Goal: Information Seeking & Learning: Learn about a topic

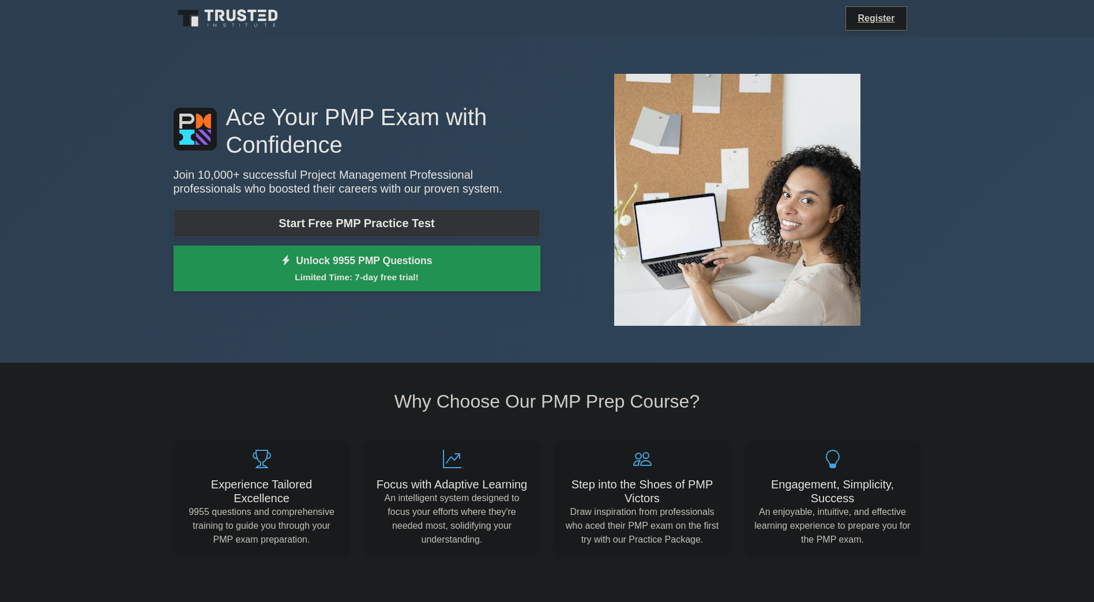
click at [368, 223] on link "Start Free PMP Practice Test" at bounding box center [357, 223] width 367 height 28
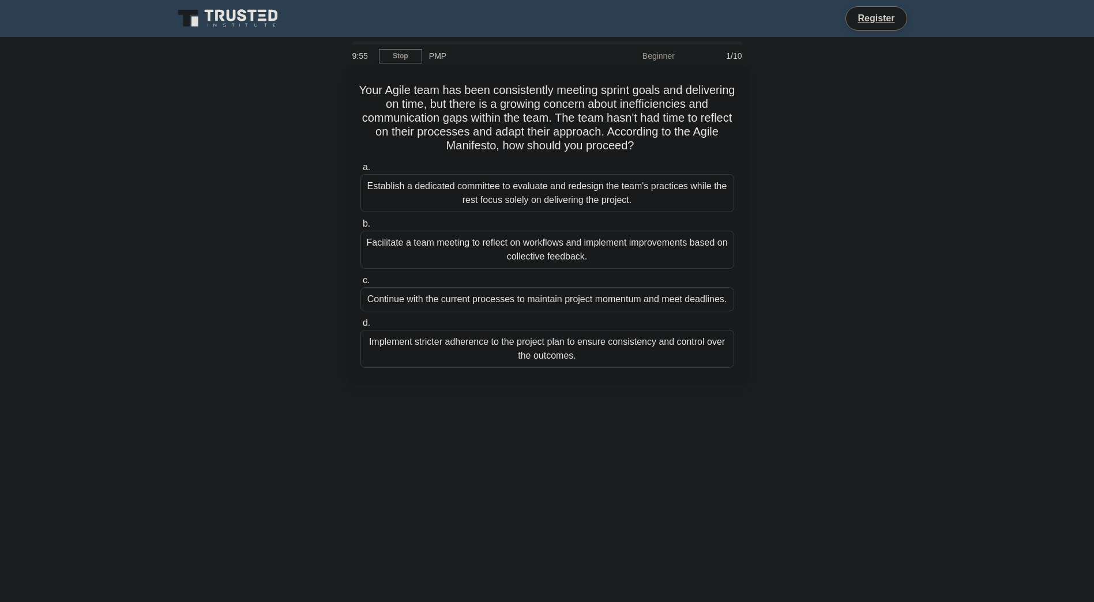
drag, startPoint x: 382, startPoint y: 88, endPoint x: 652, endPoint y: 146, distance: 276.1
click at [652, 146] on h5 "Your Agile team has been consistently meeting sprint goals and delivering on ti…" at bounding box center [547, 118] width 376 height 70
drag, startPoint x: 652, startPoint y: 146, endPoint x: 607, endPoint y: 124, distance: 50.3
copy h5 "Your Agile team has been consistently meeting sprint goals and delivering on ti…"
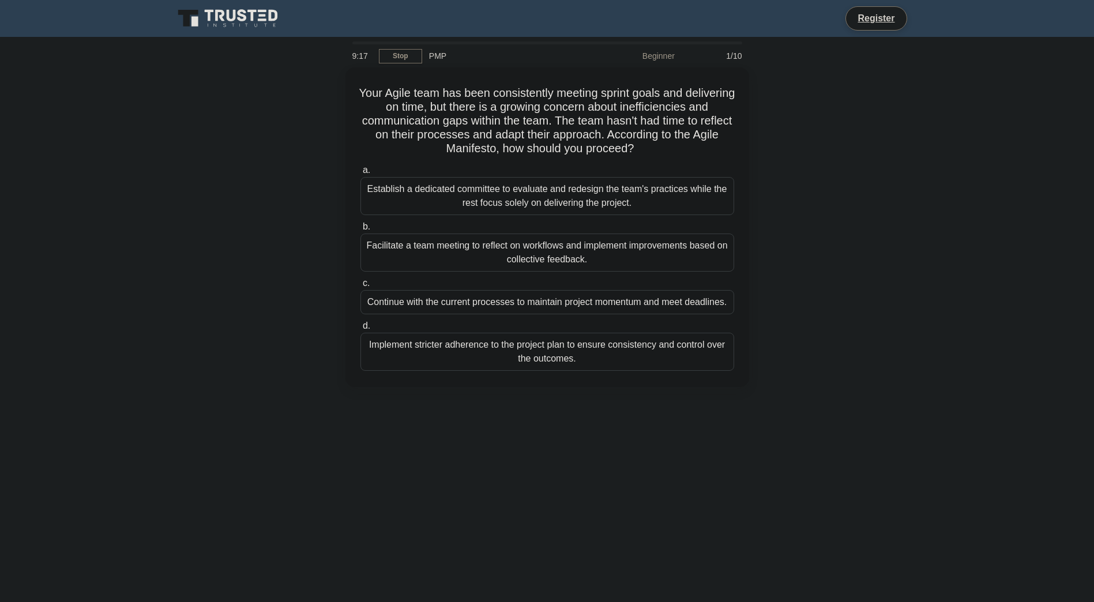
click at [779, 469] on div "9:17 Stop PMP Beginner 1/10 Your Agile team has been consistently meeting sprin…" at bounding box center [547, 330] width 761 height 577
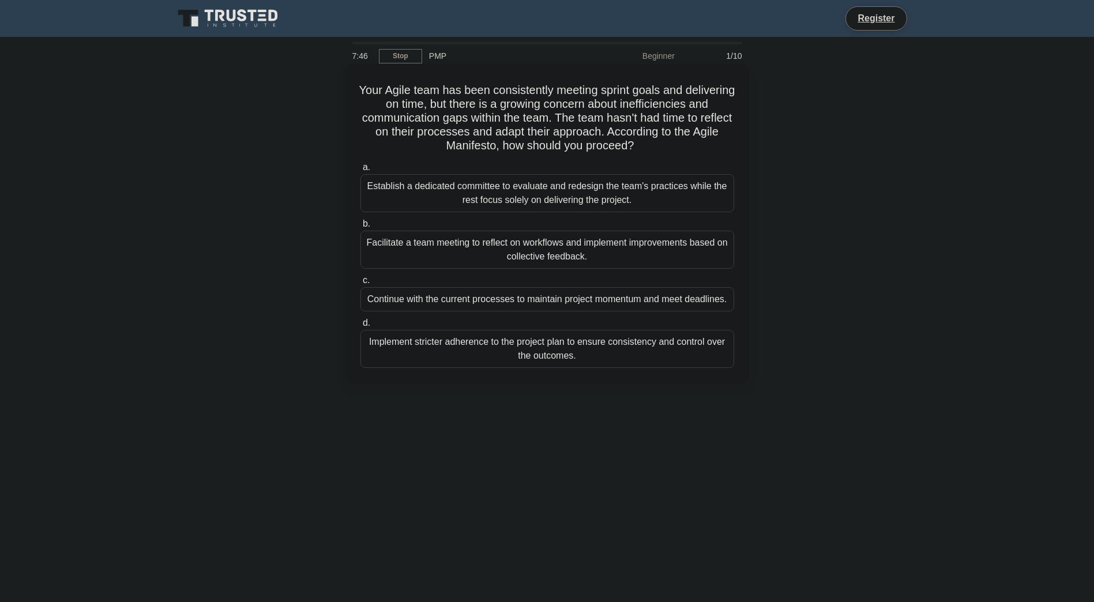
click at [462, 245] on div "Facilitate a team meeting to reflect on workflows and implement improvements ba…" at bounding box center [547, 250] width 374 height 38
click at [360, 228] on input "b. Facilitate a team meeting to reflect on workflows and implement improvements…" at bounding box center [360, 223] width 0 height 7
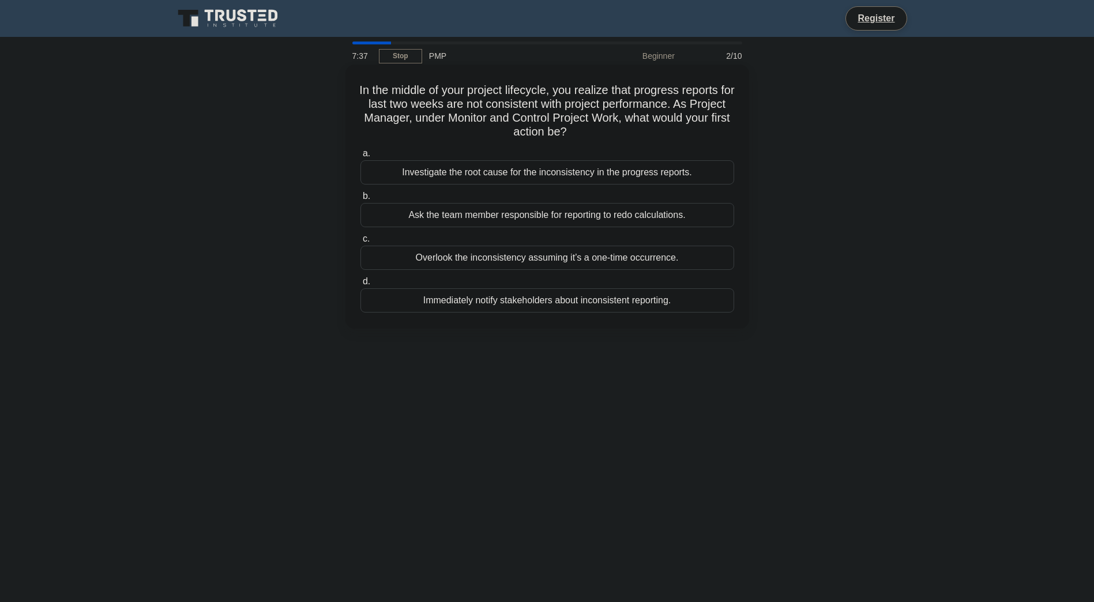
drag, startPoint x: 362, startPoint y: 91, endPoint x: 597, endPoint y: 136, distance: 239.4
click at [597, 136] on h5 "In the middle of your project lifecycle, you realize that progress reports for …" at bounding box center [547, 111] width 376 height 57
drag, startPoint x: 597, startPoint y: 136, endPoint x: 573, endPoint y: 121, distance: 27.7
copy h5 "In the middle of your project lifecycle, you realize that progress reports for …"
click at [575, 173] on div "Investigate the root cause for the inconsistency in the progress reports." at bounding box center [547, 172] width 374 height 24
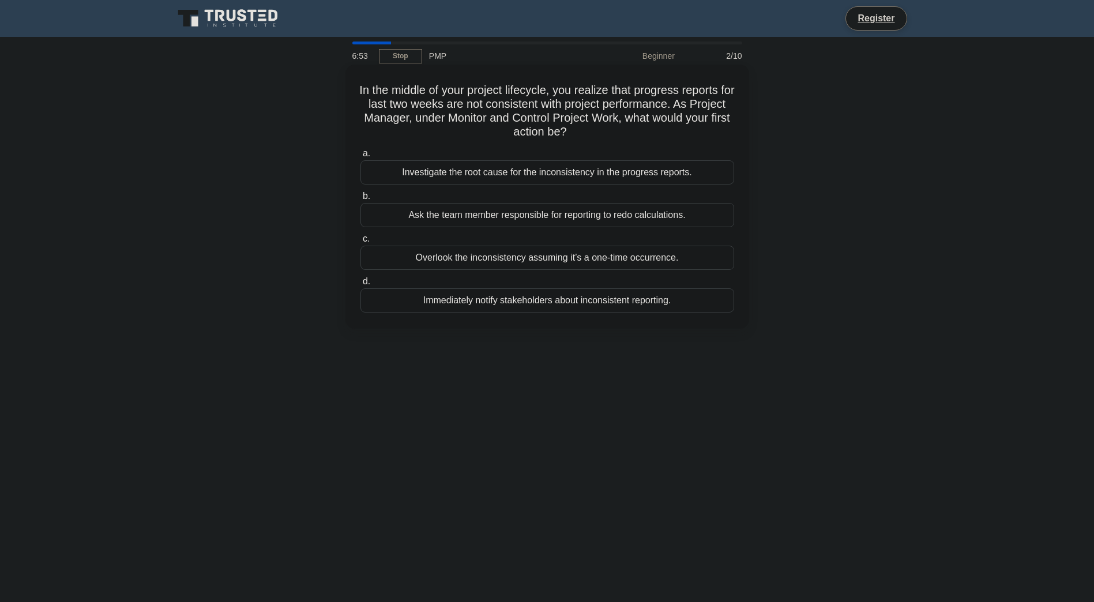
click at [360, 157] on input "a. Investigate the root cause for the inconsistency in the progress reports." at bounding box center [360, 153] width 0 height 7
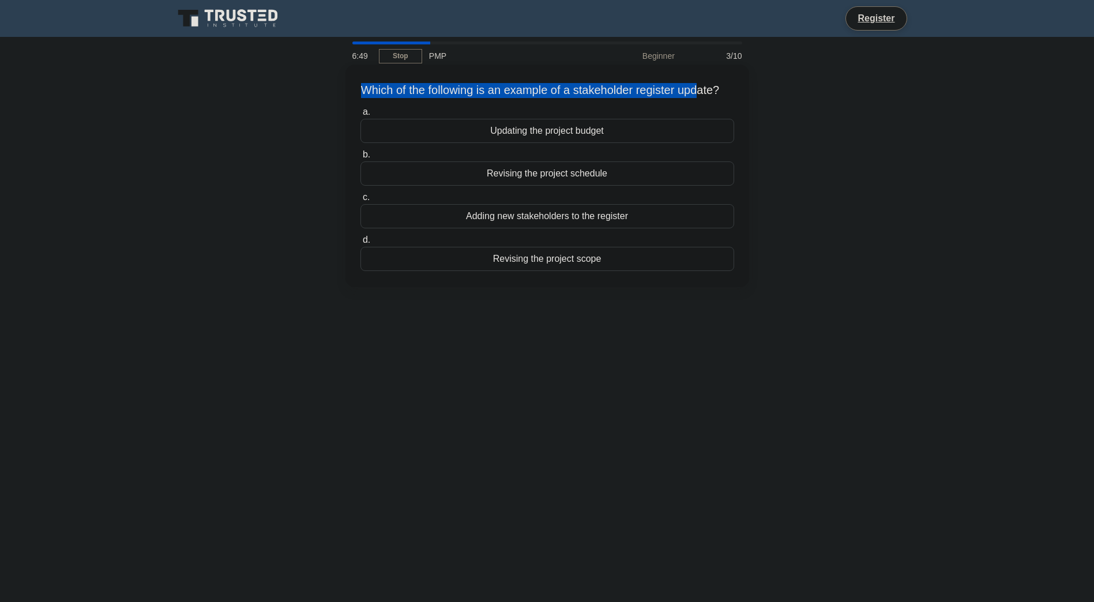
drag, startPoint x: 360, startPoint y: 87, endPoint x: 713, endPoint y: 94, distance: 352.4
click at [713, 94] on h5 "Which of the following is an example of a stakeholder register update? .spinner…" at bounding box center [547, 90] width 376 height 15
drag, startPoint x: 713, startPoint y: 94, endPoint x: 730, endPoint y: 94, distance: 17.3
click at [728, 95] on h5 "Which of the following is an example of a stakeholder register update? .spinner…" at bounding box center [547, 90] width 376 height 15
click at [725, 91] on h5 "Which of the following is an example of a stakeholder register update? .spinner…" at bounding box center [547, 90] width 376 height 15
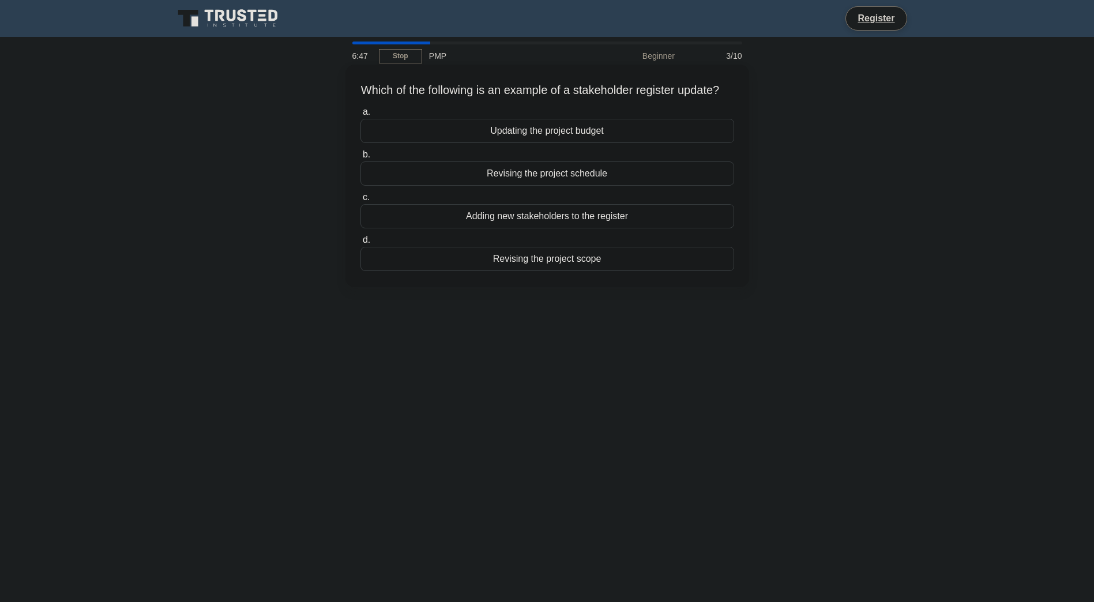
click at [725, 91] on h5 "Which of the following is an example of a stakeholder register update? .spinner…" at bounding box center [547, 90] width 376 height 15
copy div "Which of the following is an example of a stakeholder register update? .spinner…"
click at [554, 271] on div "Revising the project scope" at bounding box center [547, 259] width 374 height 24
click at [360, 244] on input "d. Revising the project scope" at bounding box center [360, 239] width 0 height 7
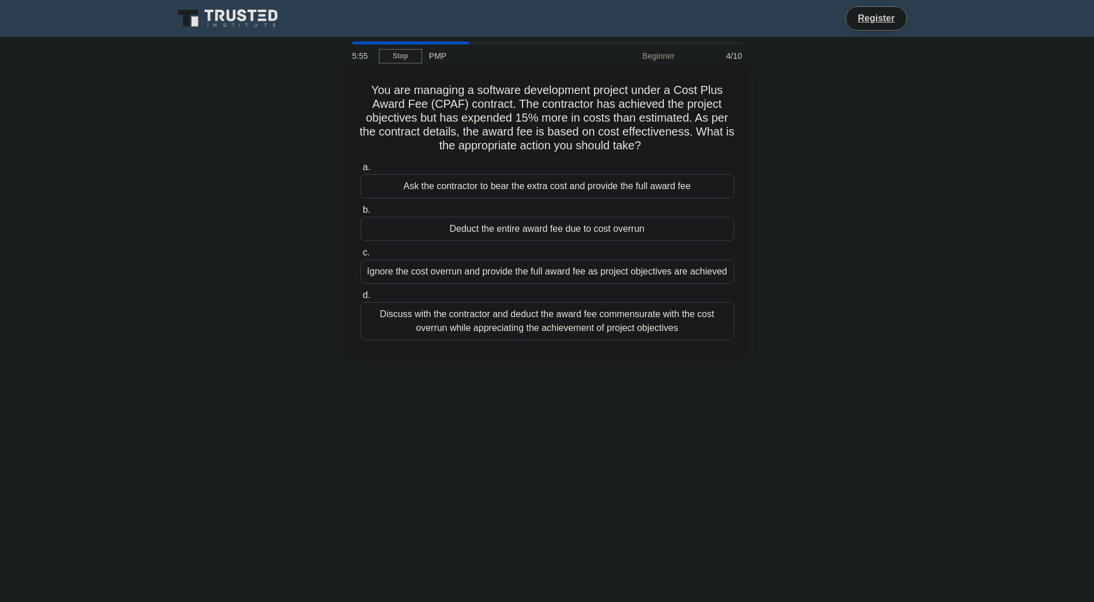
drag, startPoint x: 369, startPoint y: 85, endPoint x: 661, endPoint y: 145, distance: 298.0
click at [661, 145] on h5 "You are managing a software development project under a Cost Plus Award Fee (CP…" at bounding box center [547, 118] width 376 height 70
drag, startPoint x: 661, startPoint y: 145, endPoint x: 626, endPoint y: 133, distance: 36.9
copy h5 "You are managing a software development project under a Cost Plus Award Fee (CP…"
click at [425, 315] on div "Discuss with the contractor and deduct the award fee commensurate with the cost…" at bounding box center [547, 321] width 374 height 38
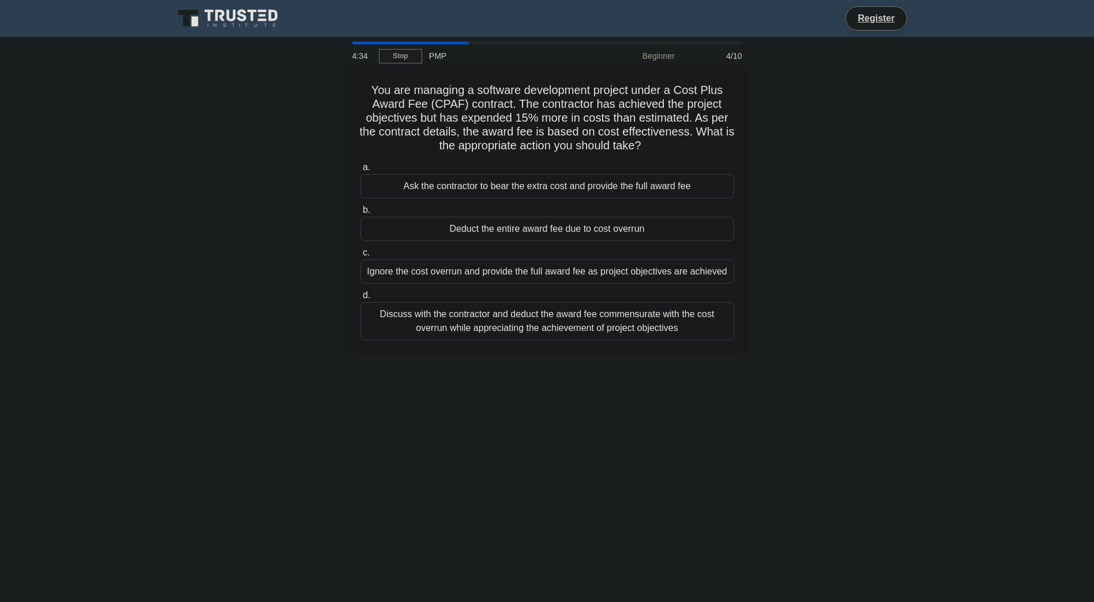
click at [360, 299] on input "d. Discuss with the contractor and deduct the award fee commensurate with the c…" at bounding box center [360, 295] width 0 height 7
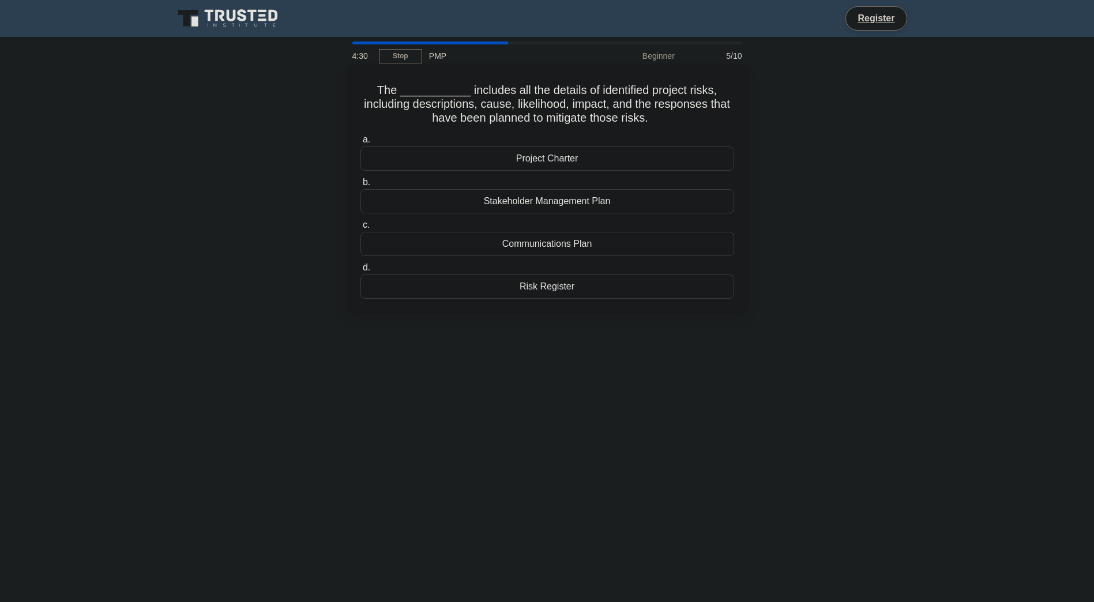
drag, startPoint x: 384, startPoint y: 87, endPoint x: 666, endPoint y: 123, distance: 284.3
click at [666, 123] on h5 "The ___________ includes all the details of identified project risks, including…" at bounding box center [547, 104] width 376 height 43
drag, startPoint x: 666, startPoint y: 123, endPoint x: 640, endPoint y: 112, distance: 28.9
copy h5 "The ___________ includes all the details of identified project risks, including…"
click at [532, 288] on div "Risk Register" at bounding box center [547, 287] width 374 height 24
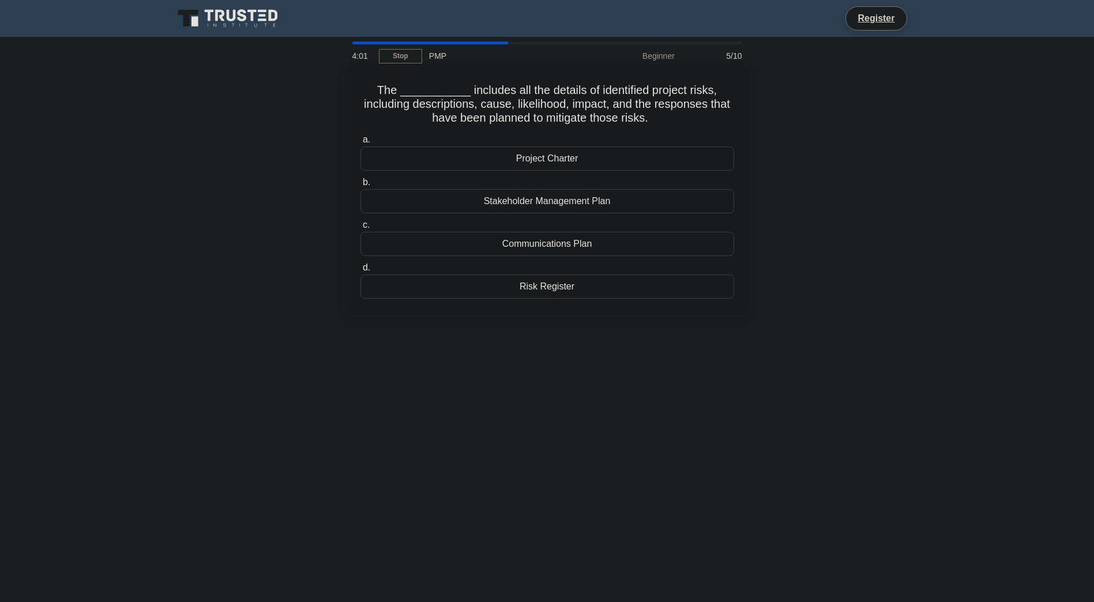
click at [360, 272] on input "d. Risk Register" at bounding box center [360, 267] width 0 height 7
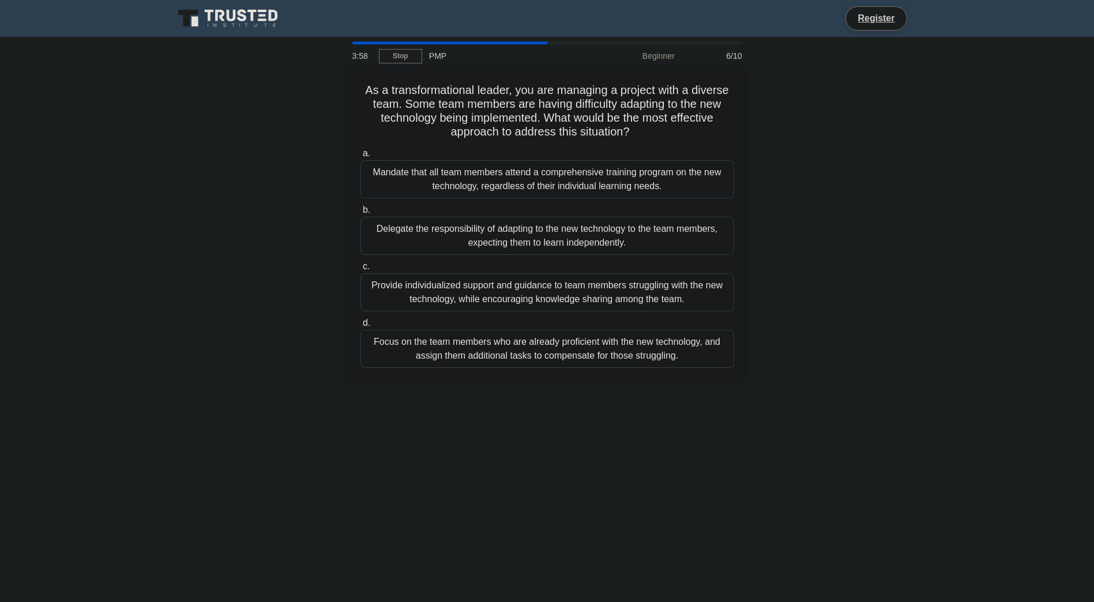
drag, startPoint x: 379, startPoint y: 90, endPoint x: 653, endPoint y: 136, distance: 277.1
click at [653, 136] on h5 "As a transformational leader, you are managing a project with a diverse team. S…" at bounding box center [547, 111] width 376 height 57
drag, startPoint x: 653, startPoint y: 136, endPoint x: 595, endPoint y: 114, distance: 61.5
copy h5 "As a transformational leader, you are managing a project with a diverse team. S…"
click at [645, 294] on div "Provide individualized support and guidance to team members struggling with the…" at bounding box center [547, 292] width 374 height 38
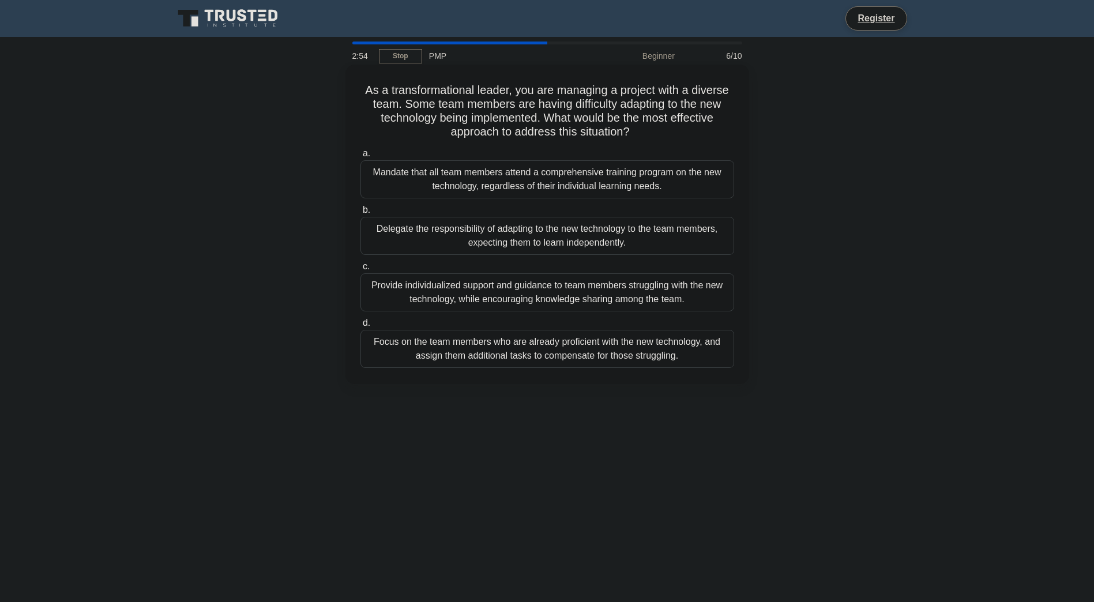
click at [360, 270] on input "c. Provide individualized support and guidance to team members struggling with …" at bounding box center [360, 266] width 0 height 7
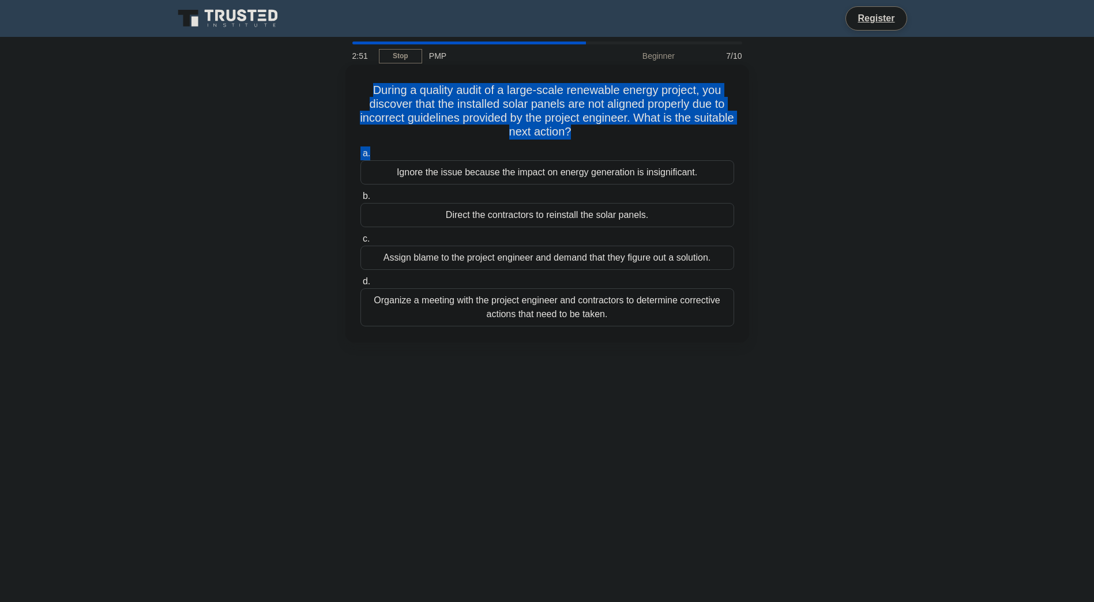
drag, startPoint x: 370, startPoint y: 91, endPoint x: 695, endPoint y: 148, distance: 330.8
click at [695, 148] on div "During a quality audit of a large-scale renewable energy project, you discover …" at bounding box center [547, 203] width 394 height 269
drag, startPoint x: 695, startPoint y: 148, endPoint x: 653, endPoint y: 103, distance: 61.6
copy div "During a quality audit of a large-scale renewable energy project, you discover …"
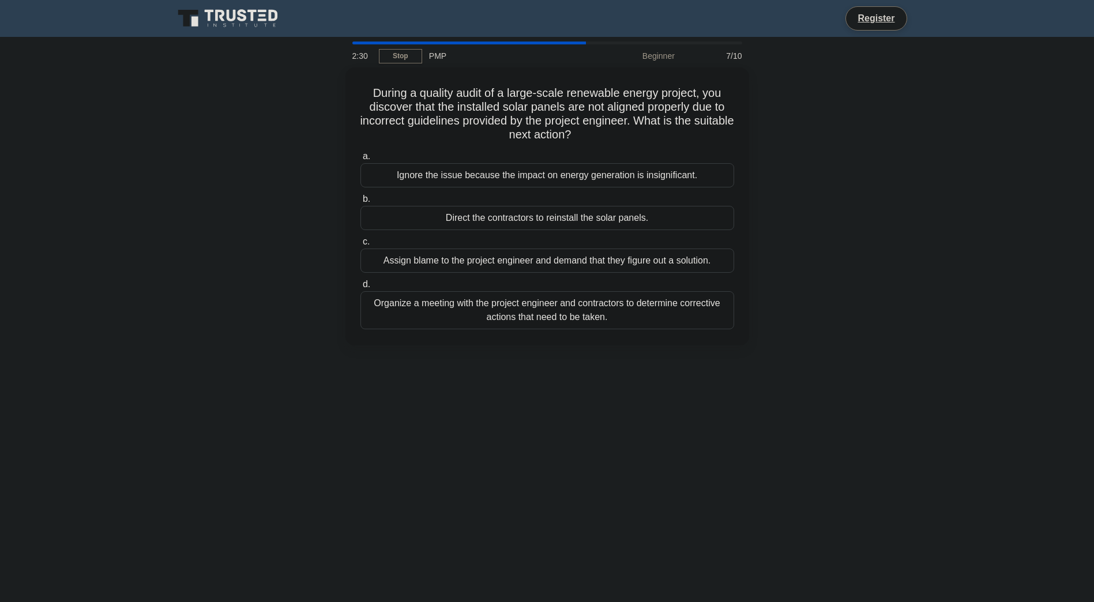
click at [426, 388] on div "2:30 Stop PMP Beginner 7/10 During a quality audit of a large-scale renewable e…" at bounding box center [547, 330] width 761 height 577
click at [517, 308] on div "Organize a meeting with the project engineer and contractors to determine corre…" at bounding box center [547, 307] width 374 height 38
click at [360, 285] on input "d. Organize a meeting with the project engineer and contractors to determine co…" at bounding box center [360, 281] width 0 height 7
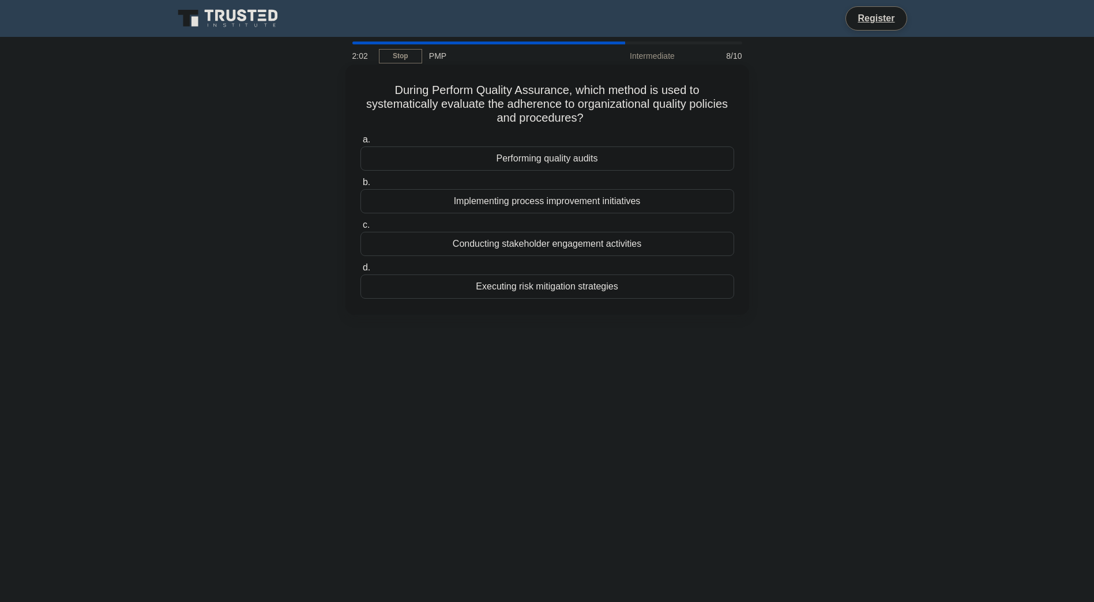
drag, startPoint x: 391, startPoint y: 88, endPoint x: 608, endPoint y: 125, distance: 220.0
click at [608, 125] on h5 "During Perform Quality Assurance, which method is used to systematically evalua…" at bounding box center [547, 104] width 376 height 43
drag, startPoint x: 608, startPoint y: 125, endPoint x: 582, endPoint y: 103, distance: 33.5
copy h5 "During Perform Quality Assurance, which method is used to systematically evalua…"
click at [555, 159] on div "Performing quality audits" at bounding box center [547, 158] width 374 height 24
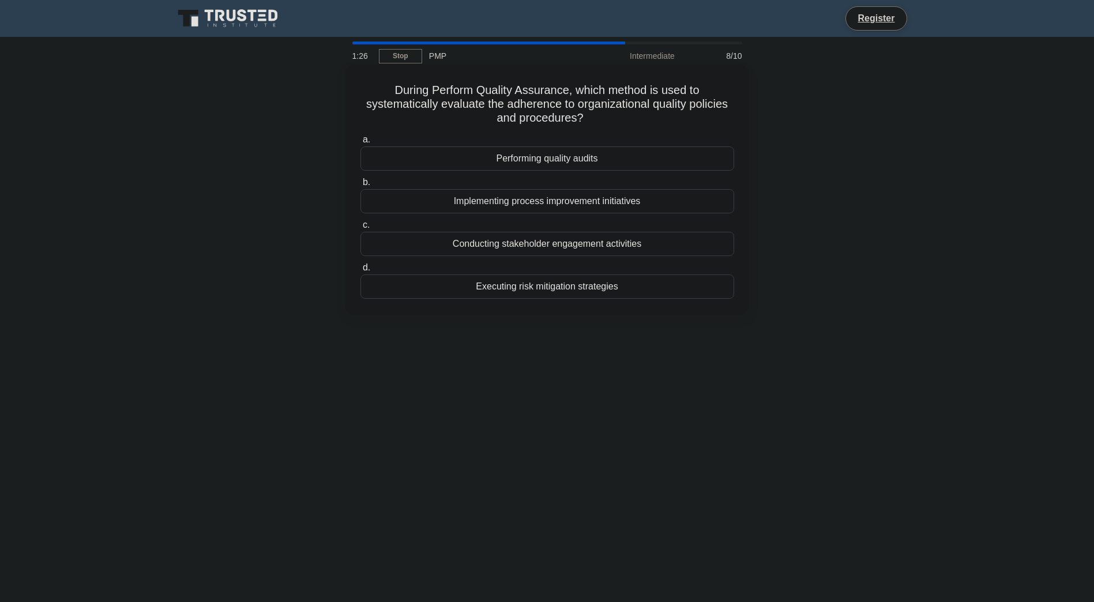
click at [360, 144] on input "a. Performing quality audits" at bounding box center [360, 139] width 0 height 7
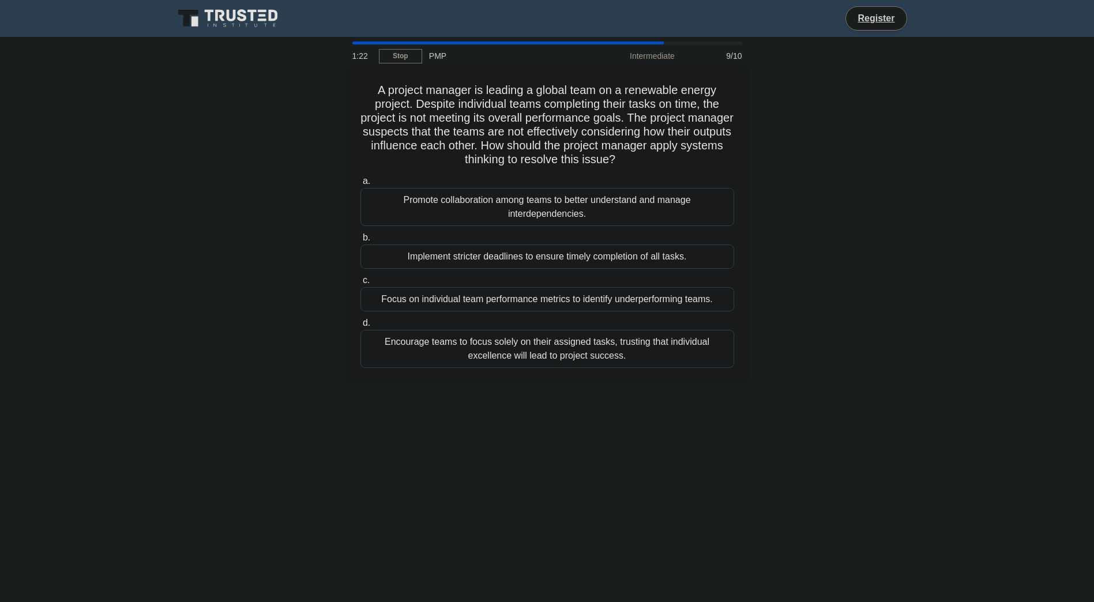
drag, startPoint x: 374, startPoint y: 91, endPoint x: 676, endPoint y: 163, distance: 310.0
click at [676, 163] on h5 "A project manager is leading a global team on a renewable energy project. Despi…" at bounding box center [547, 125] width 376 height 84
drag, startPoint x: 676, startPoint y: 163, endPoint x: 621, endPoint y: 132, distance: 62.7
copy h5 "A project manager is leading a global team on a renewable energy project. Despi…"
click at [507, 202] on div "Promote collaboration among teams to better understand and manage interdependen…" at bounding box center [547, 207] width 374 height 38
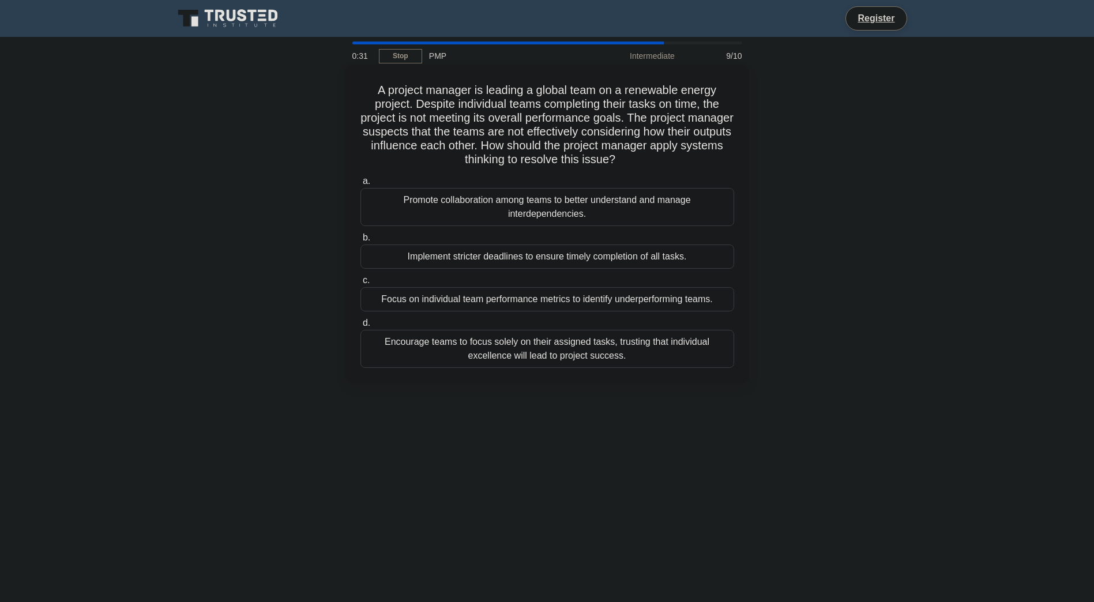
click at [360, 185] on input "a. Promote collaboration among teams to better understand and manage interdepen…" at bounding box center [360, 181] width 0 height 7
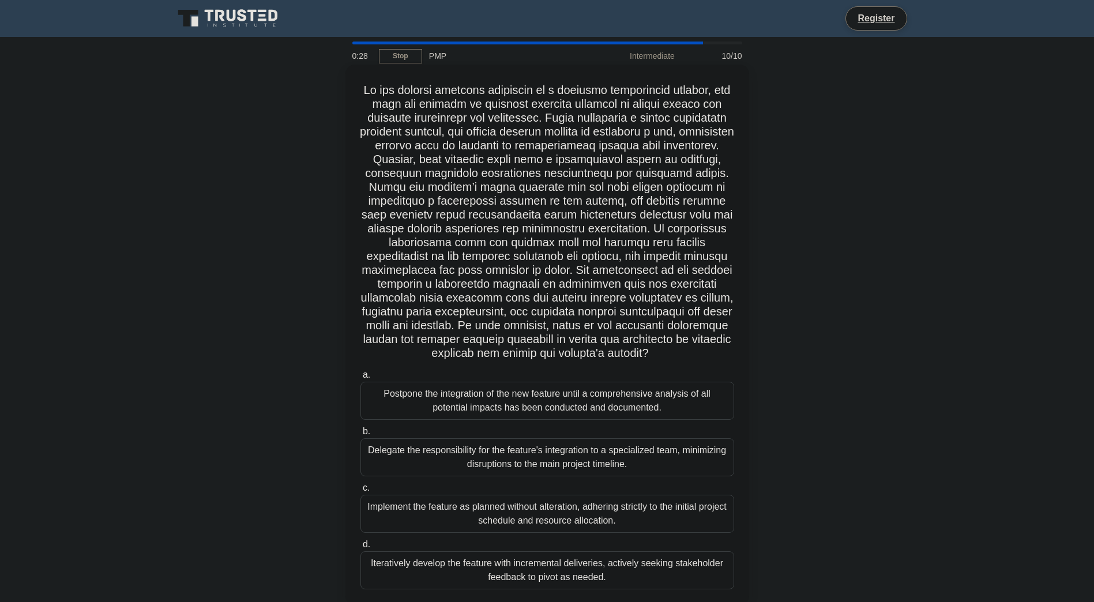
drag, startPoint x: 366, startPoint y: 90, endPoint x: 688, endPoint y: 373, distance: 428.6
click at [688, 361] on h5 ".spinner_0XTQ{transform-origin:center;animation:spinner_y6GP .75s linear infini…" at bounding box center [547, 222] width 376 height 278
drag, startPoint x: 688, startPoint y: 373, endPoint x: 637, endPoint y: 269, distance: 115.8
copy h5 "Lo ips dolorsi ametcons adipiscin el s doeiusmo temporincid utlabor, etd magn a…"
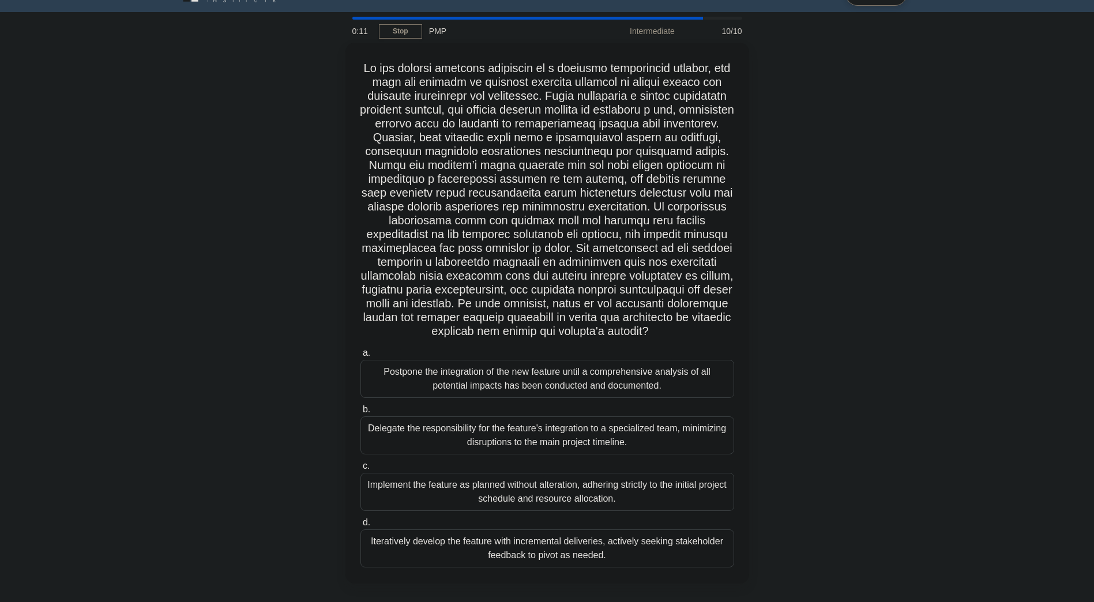
scroll to position [39, 0]
click at [461, 443] on div "Delegate the responsibility for the feature's integration to a specialized team…" at bounding box center [547, 432] width 374 height 38
click at [360, 411] on input "b. Delegate the responsibility for the feature's integration to a specialized t…" at bounding box center [360, 406] width 0 height 7
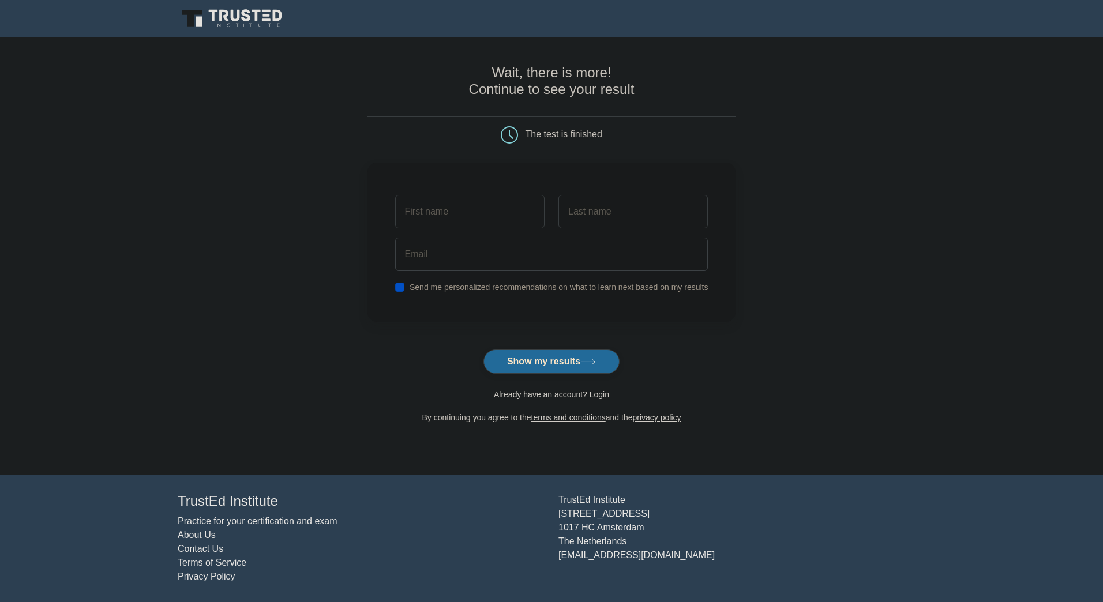
click at [554, 364] on button "Show my results" at bounding box center [551, 361] width 136 height 24
click at [497, 205] on input "text" at bounding box center [469, 208] width 149 height 33
type input "g"
click at [585, 205] on input "text" at bounding box center [632, 208] width 149 height 33
type input "m"
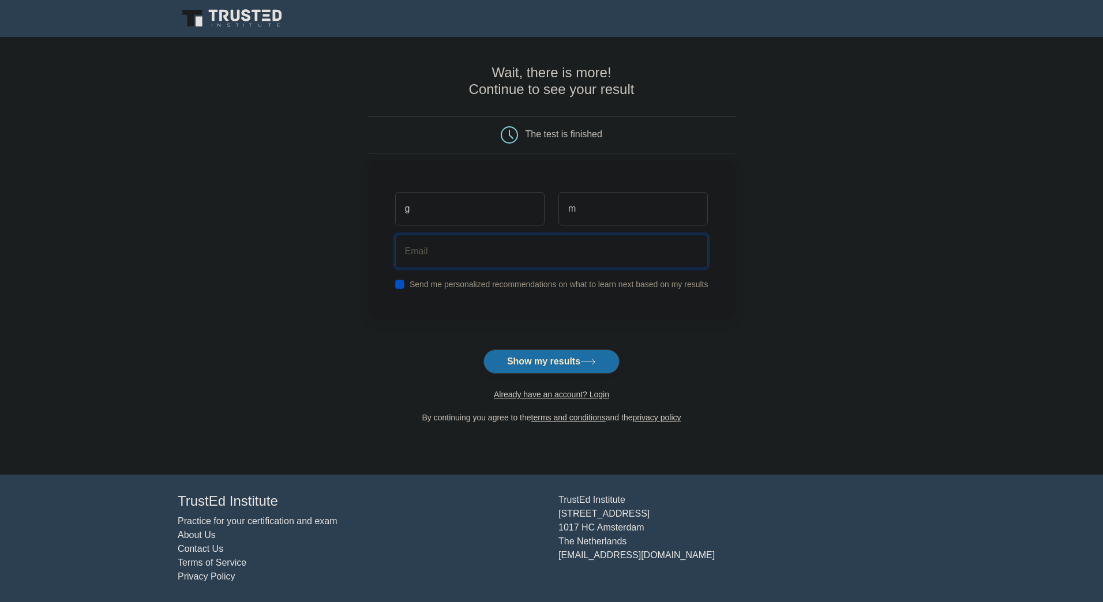
click at [456, 253] on input "email" at bounding box center [551, 251] width 313 height 33
type input "i"
type input "alkhafji@gmail.com"
click at [398, 286] on input "checkbox" at bounding box center [399, 284] width 9 height 9
checkbox input "false"
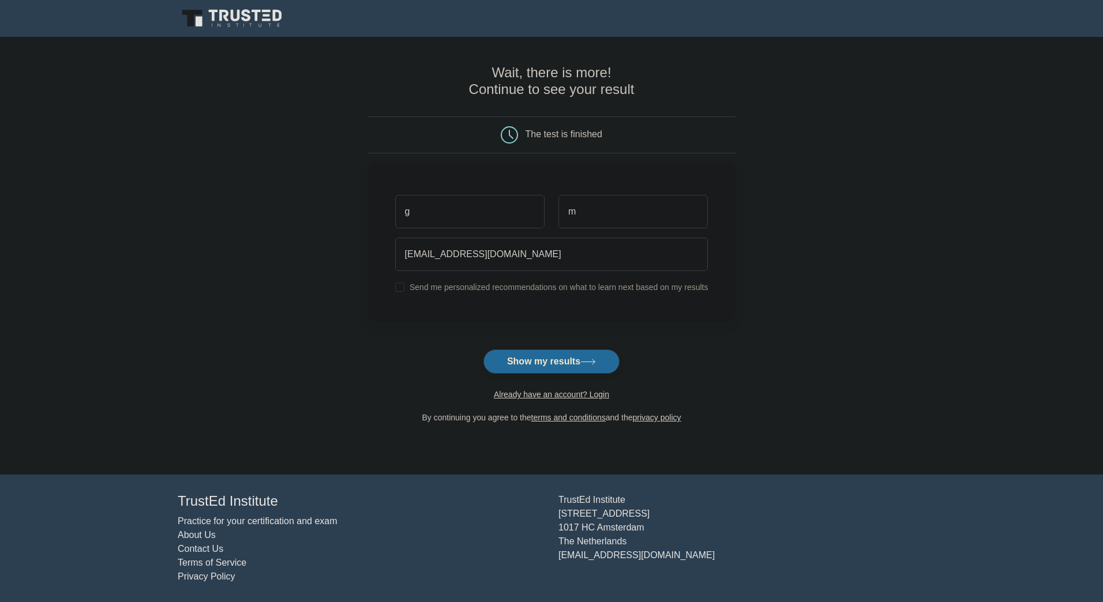
click at [552, 367] on button "Show my results" at bounding box center [551, 361] width 136 height 24
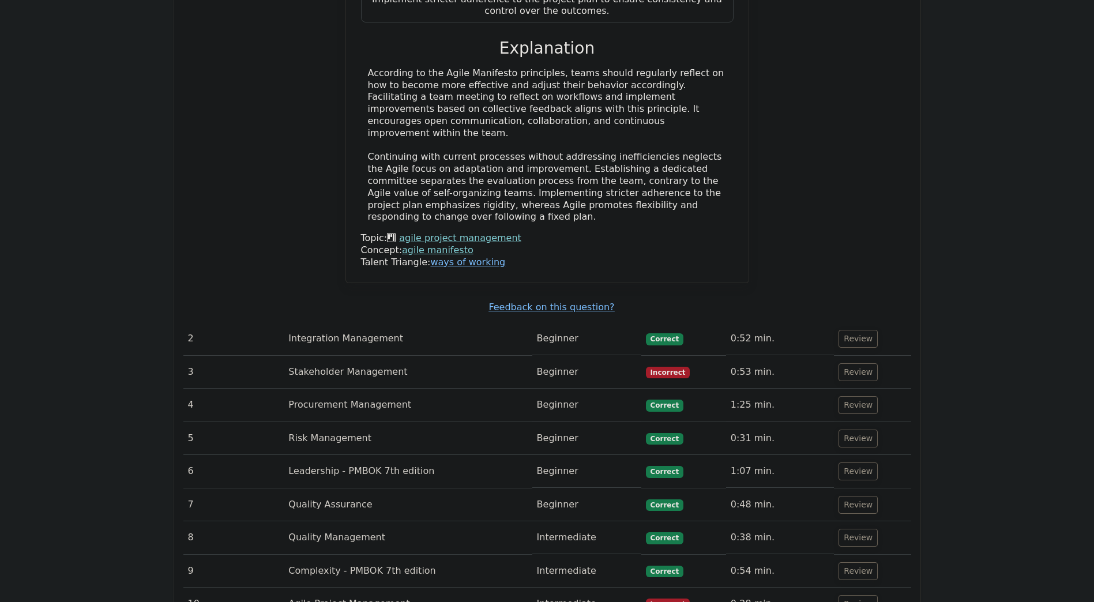
scroll to position [1384, 0]
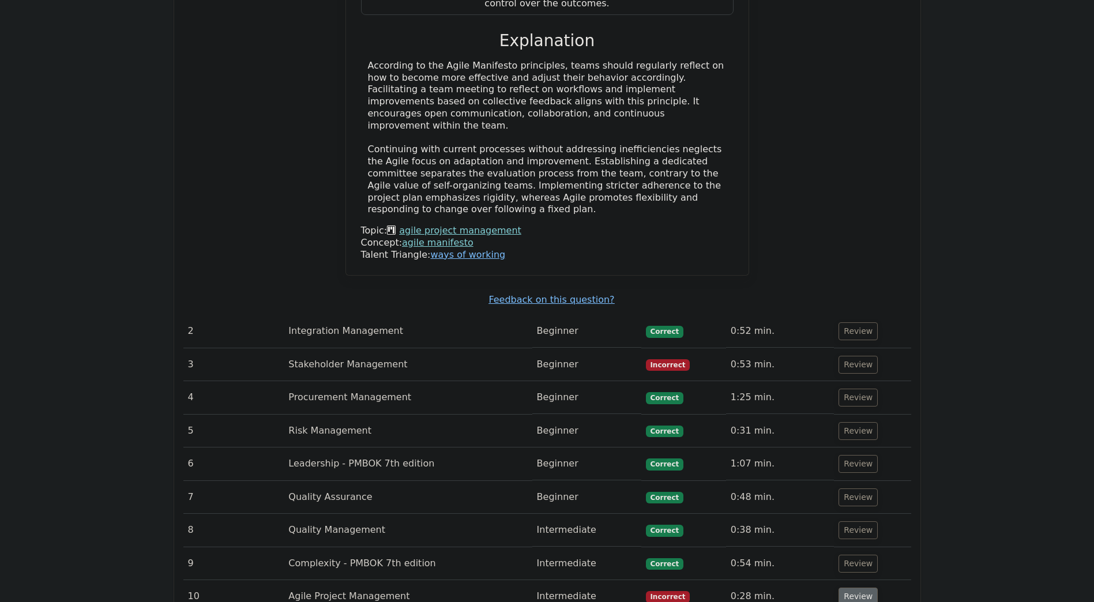
click at [855, 588] on button "Review" at bounding box center [857, 597] width 39 height 18
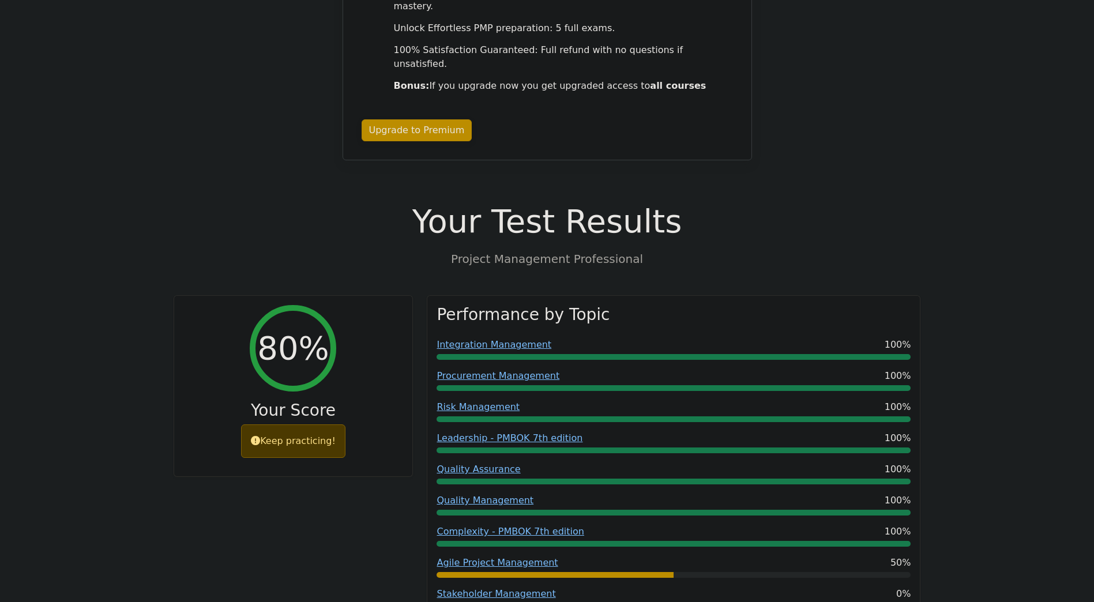
scroll to position [0, 0]
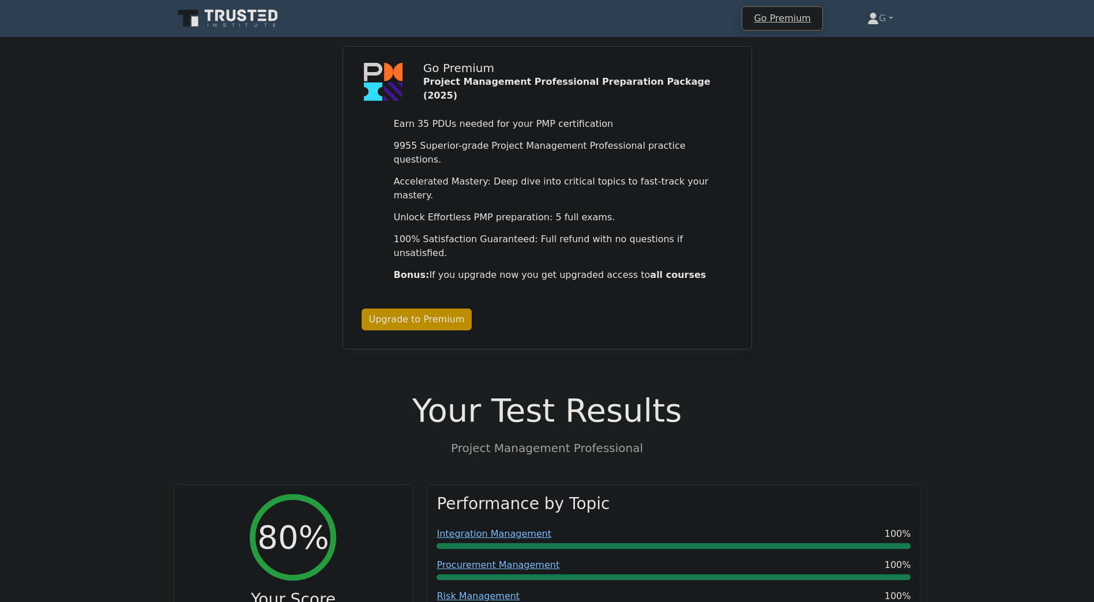
drag, startPoint x: 256, startPoint y: 1, endPoint x: 129, endPoint y: 306, distance: 330.1
click at [129, 306] on div "Go Premium Project Management Professional Preparation Package (2025) Earn 35 P…" at bounding box center [547, 204] width 1094 height 317
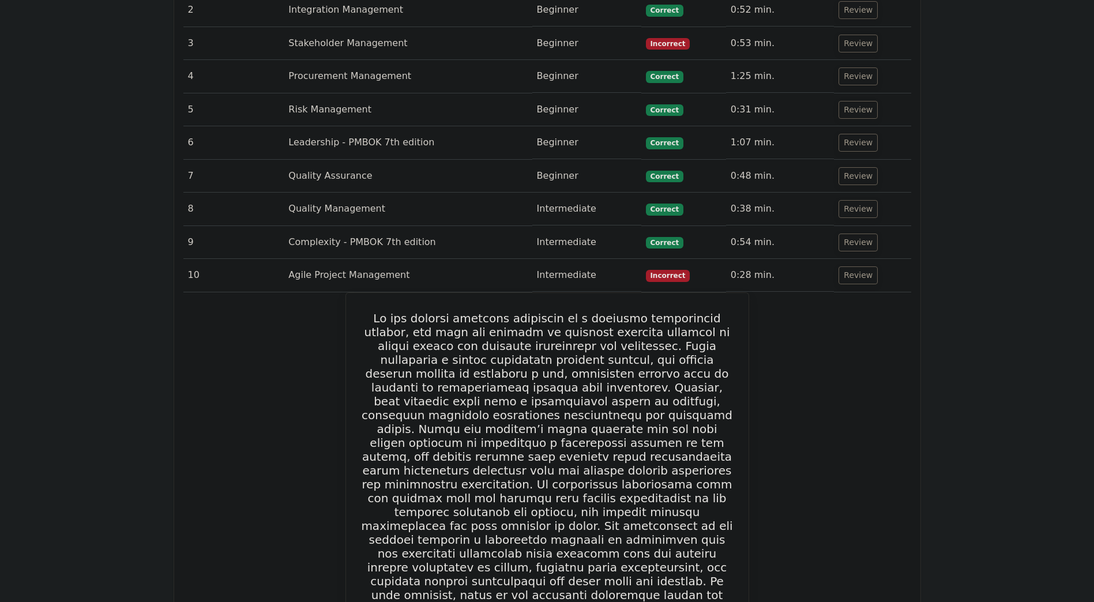
scroll to position [1247, 0]
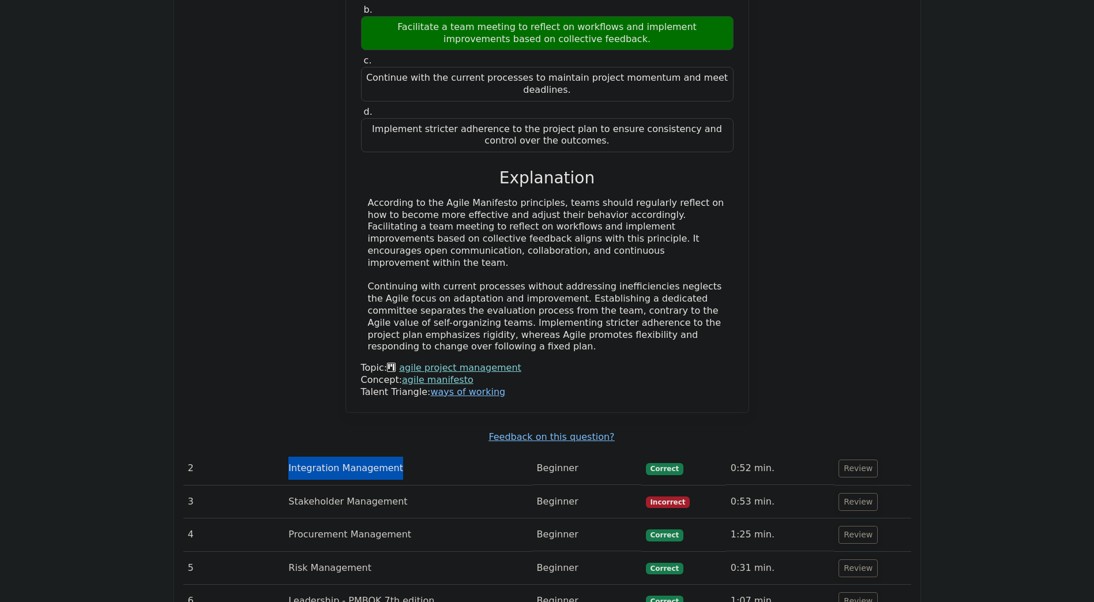
drag, startPoint x: 288, startPoint y: 377, endPoint x: 390, endPoint y: 380, distance: 102.1
click at [390, 452] on td "Integration Management" at bounding box center [408, 468] width 248 height 33
